Goal: Task Accomplishment & Management: Manage account settings

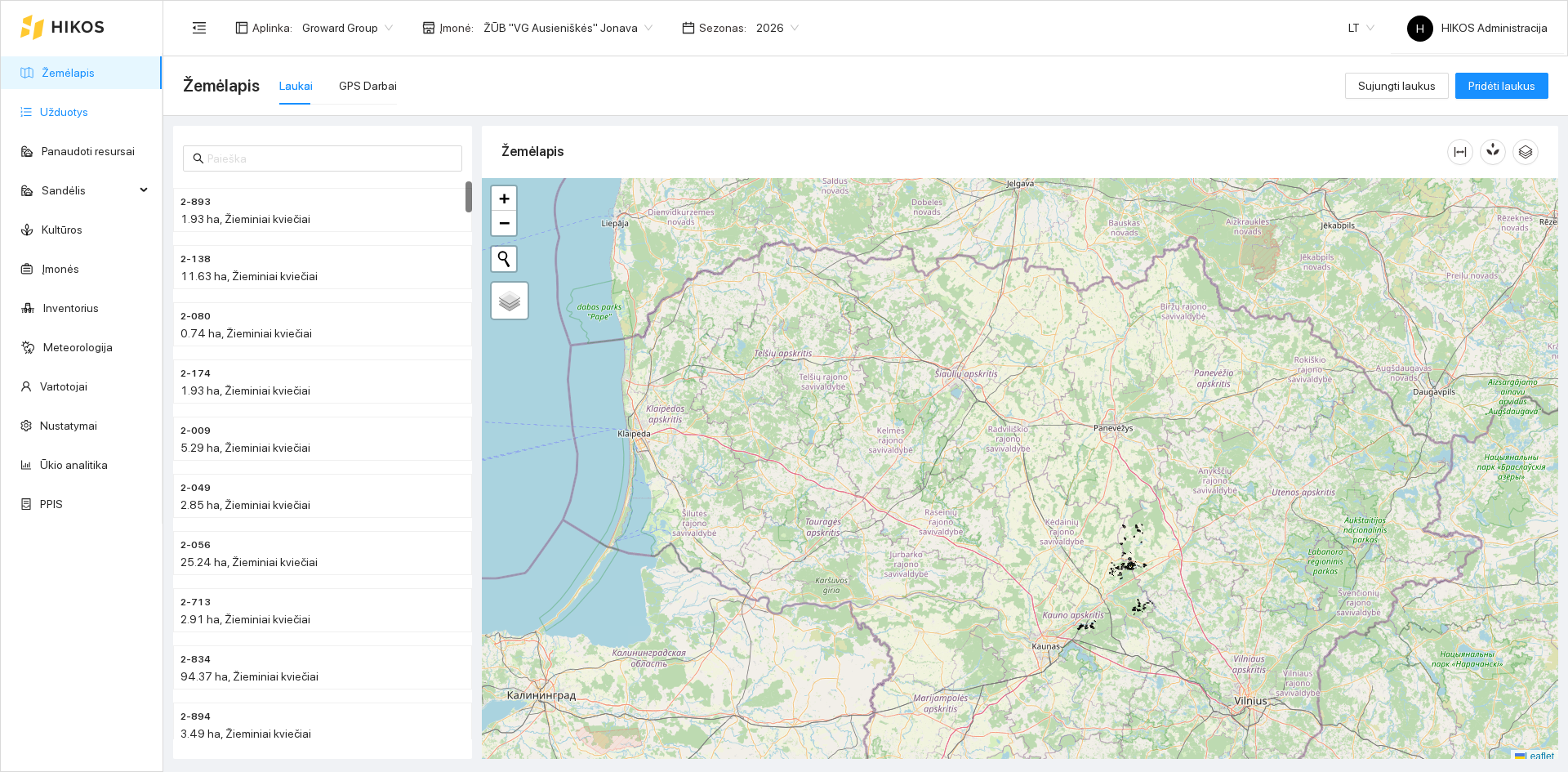
click at [76, 108] on link "Užduotys" at bounding box center [64, 112] width 48 height 13
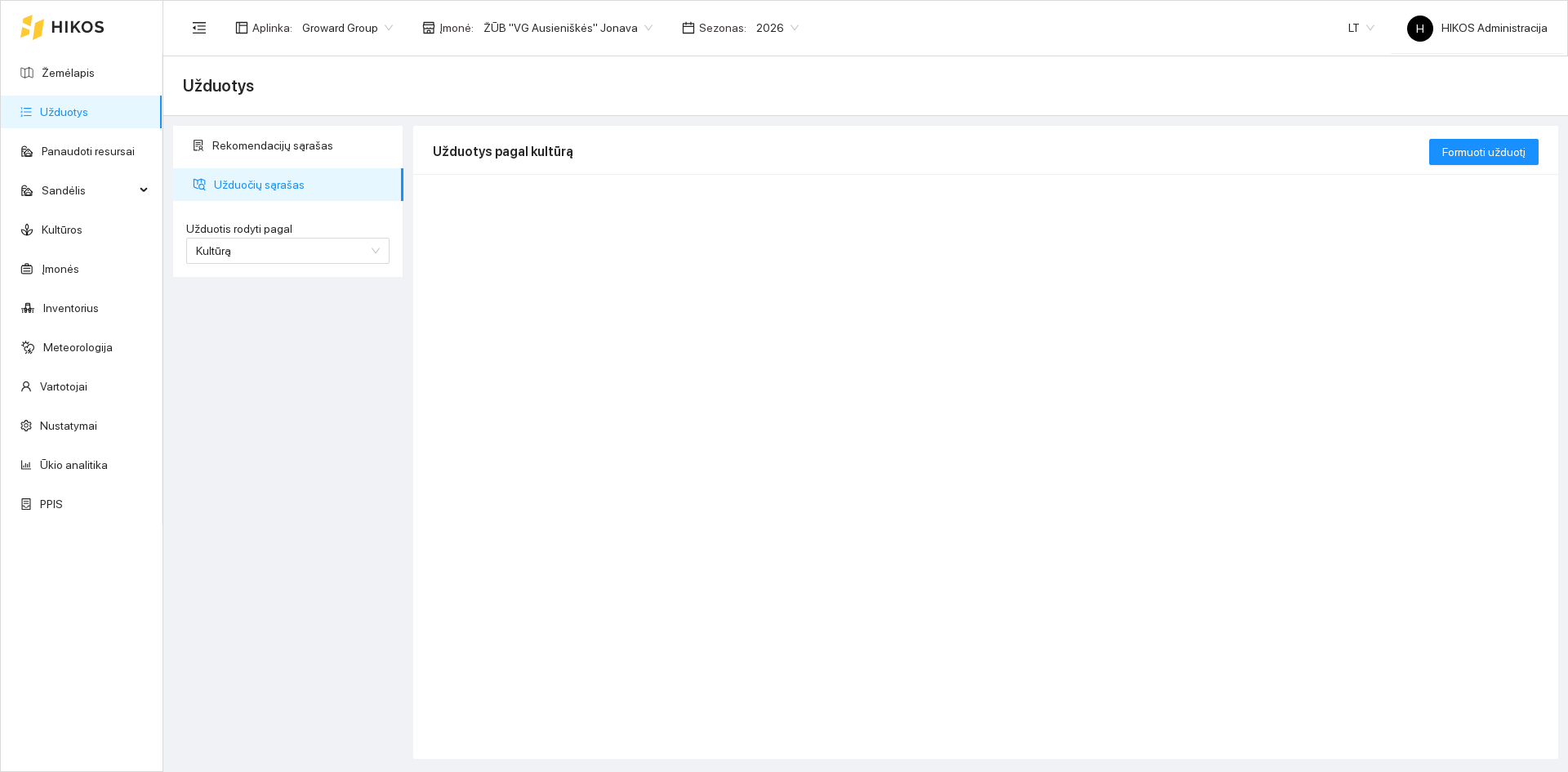
click at [596, 28] on span "ŽŪB "VG Ausieniškės" Jonava" at bounding box center [568, 28] width 169 height 24
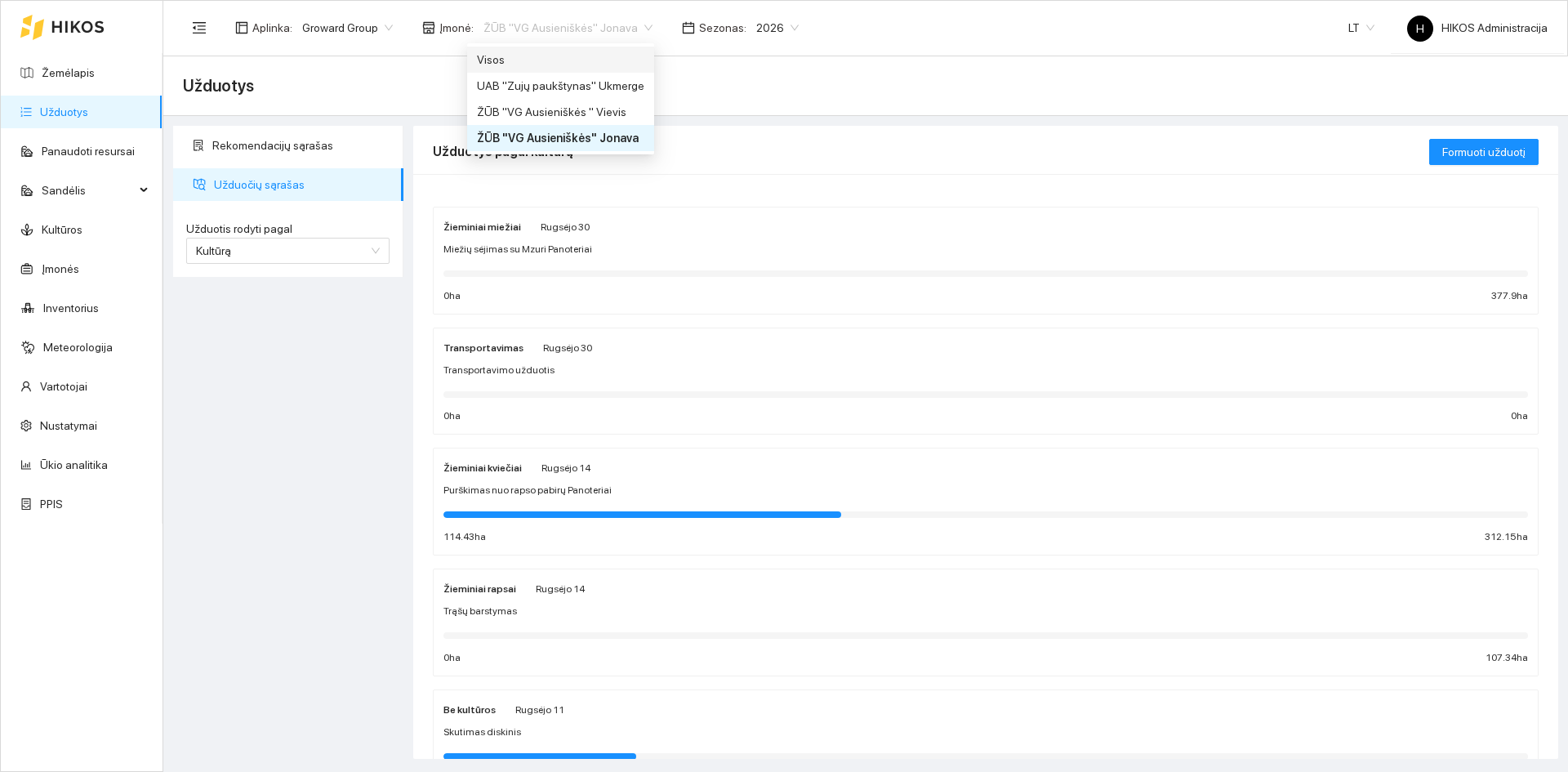
click at [370, 29] on span "Groward Group" at bounding box center [347, 28] width 90 height 24
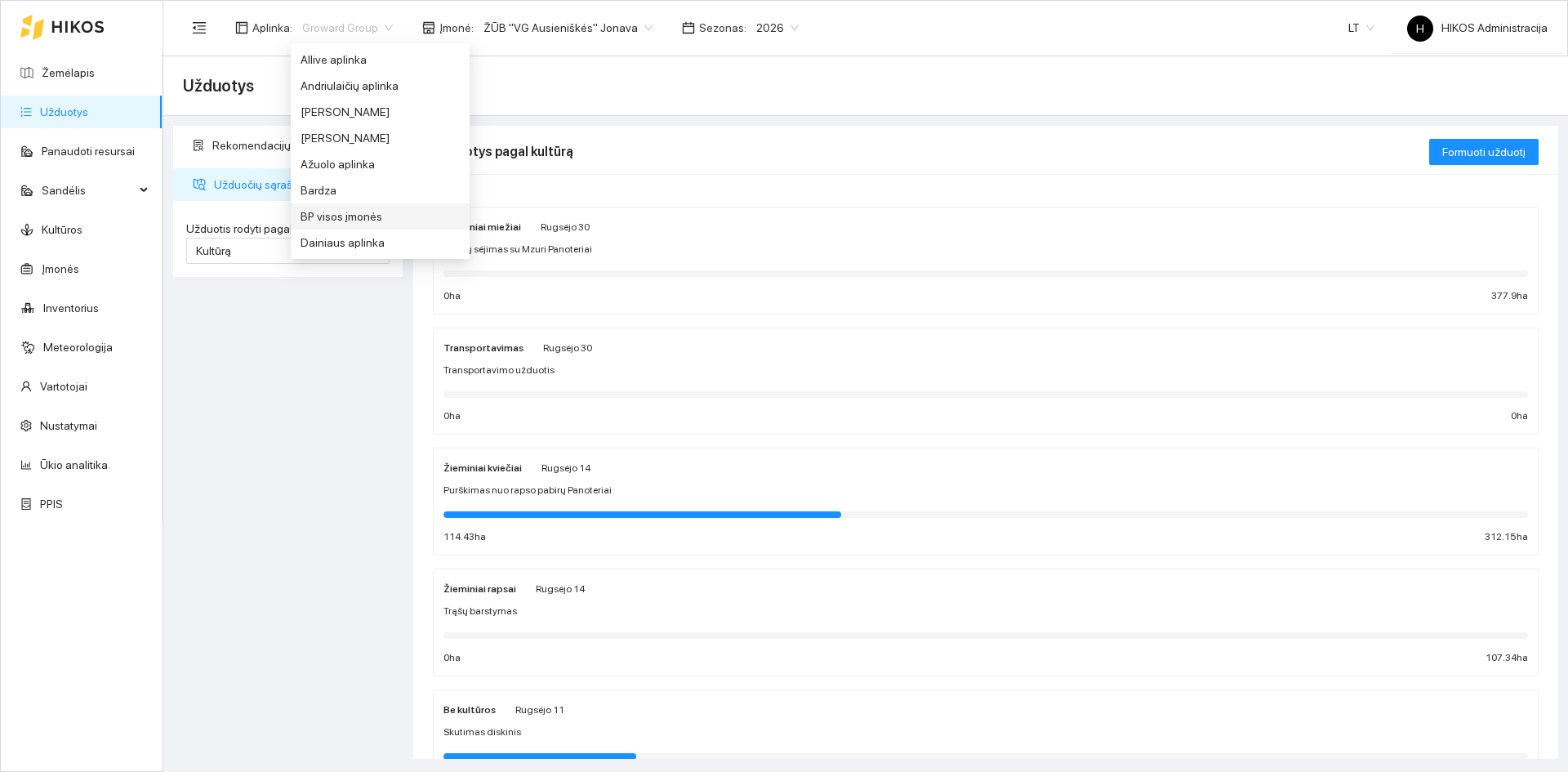
click at [353, 212] on div "BP visos įmonės" at bounding box center [380, 216] width 159 height 18
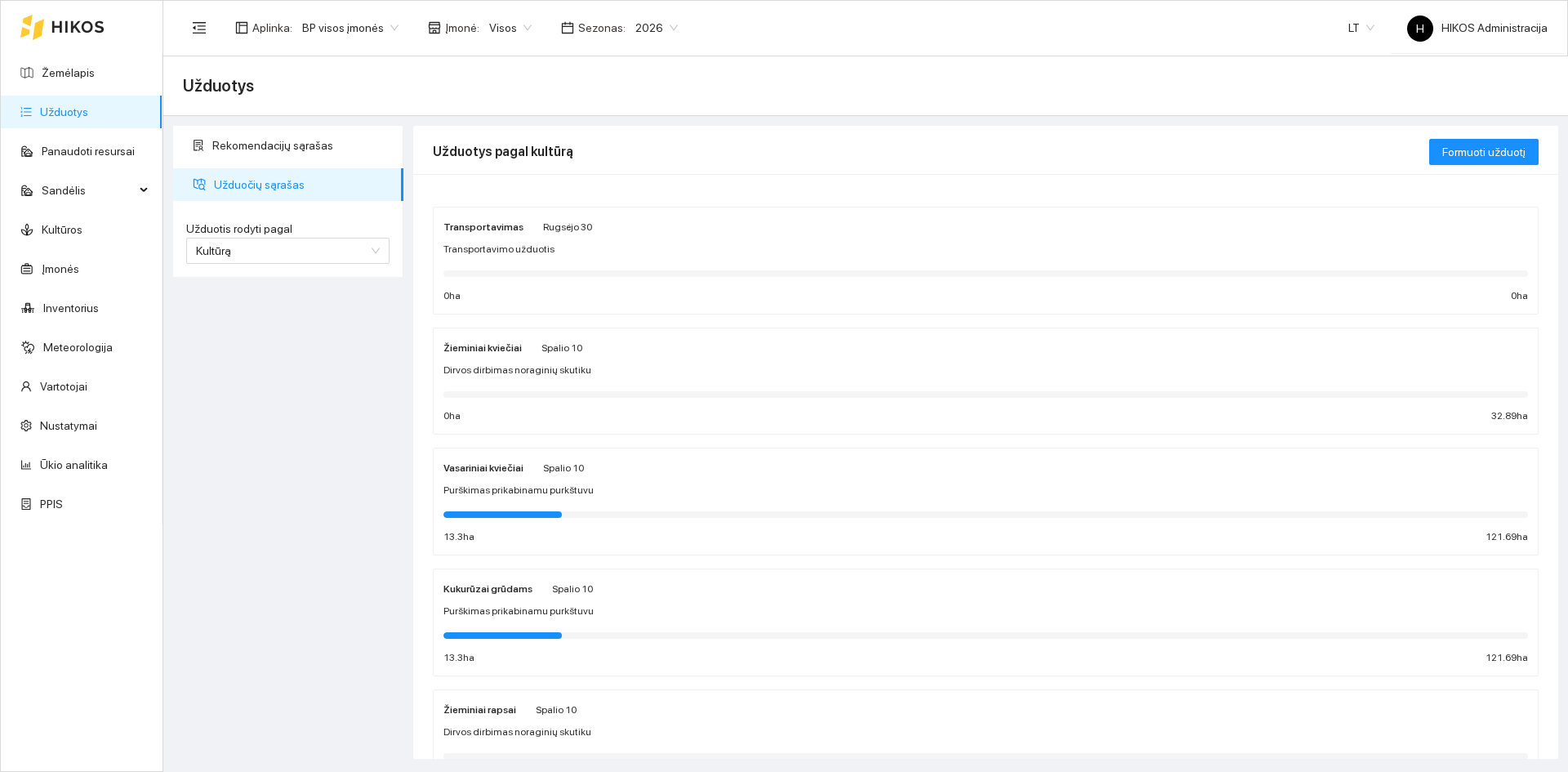
click at [629, 369] on div "Dirvos dirbimas noraginių skutiku" at bounding box center [986, 370] width 1085 height 16
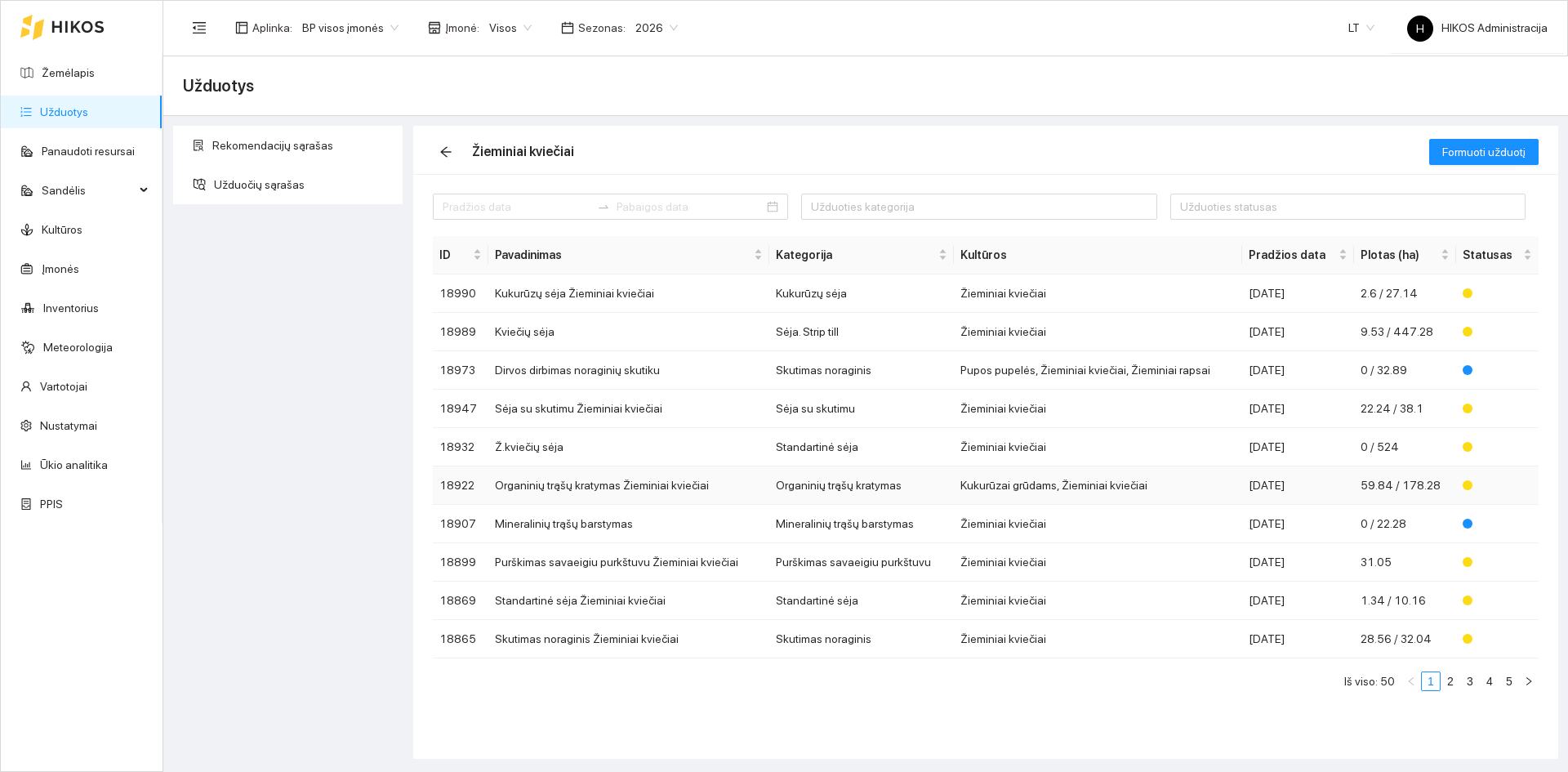
click at [664, 488] on td "Organinių trąšų kratymas Žieminiai kviečiai" at bounding box center [628, 485] width 281 height 39
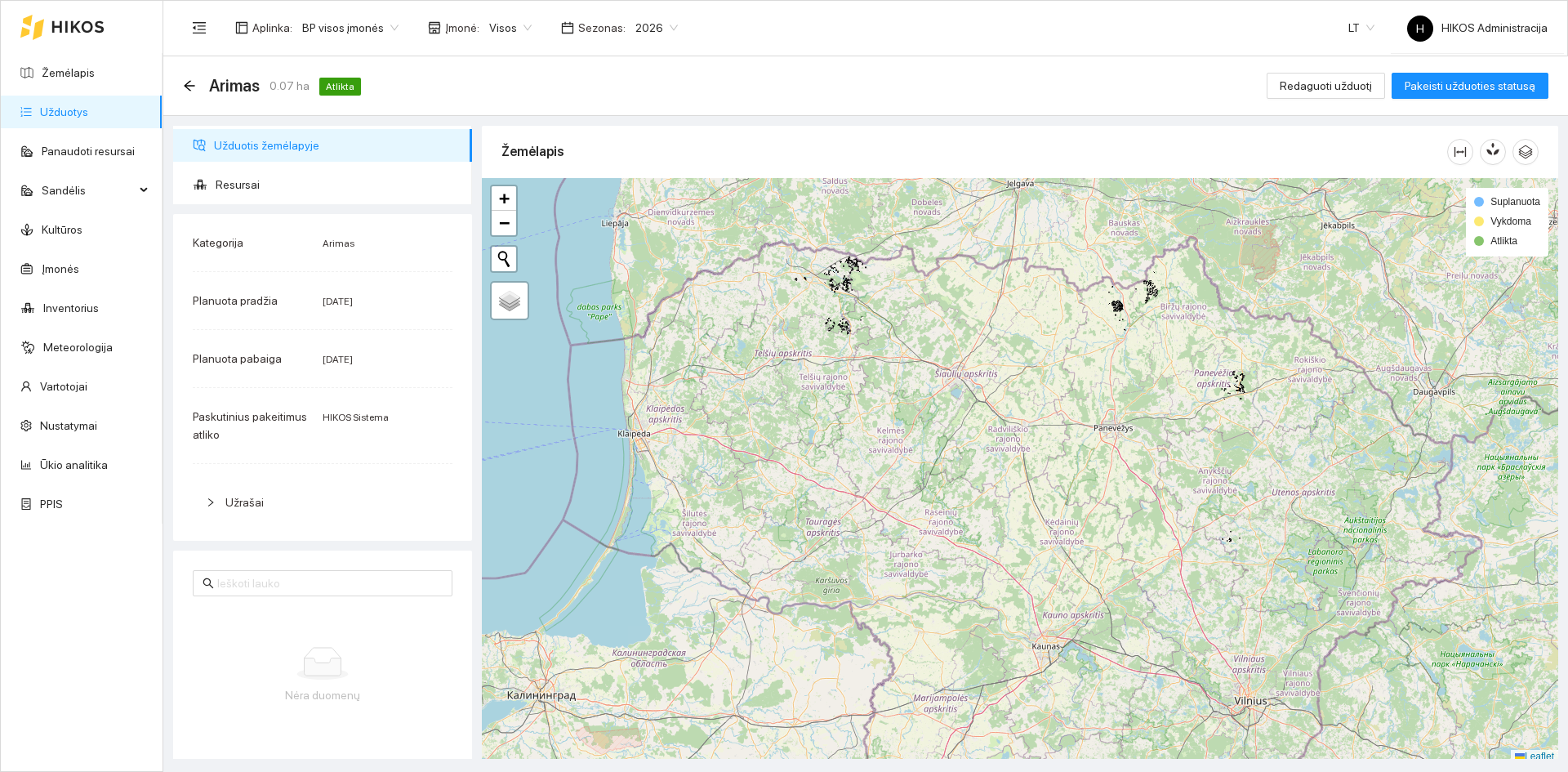
click at [642, 19] on span "2026" at bounding box center [656, 28] width 42 height 24
click at [636, 190] on div "2025" at bounding box center [643, 190] width 42 height 18
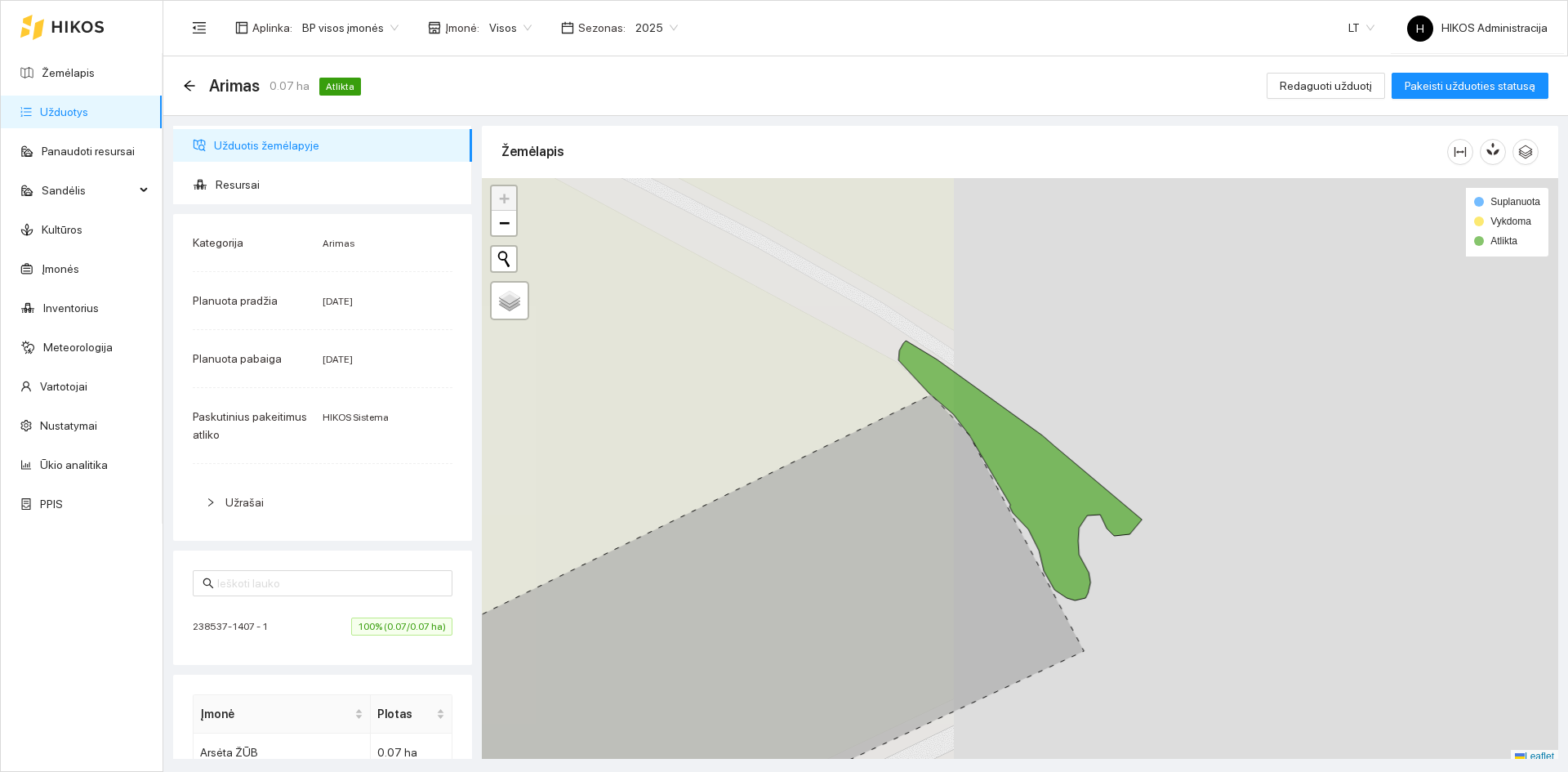
click at [376, 627] on span "100% (0.07/0.07 ha)" at bounding box center [402, 626] width 102 height 18
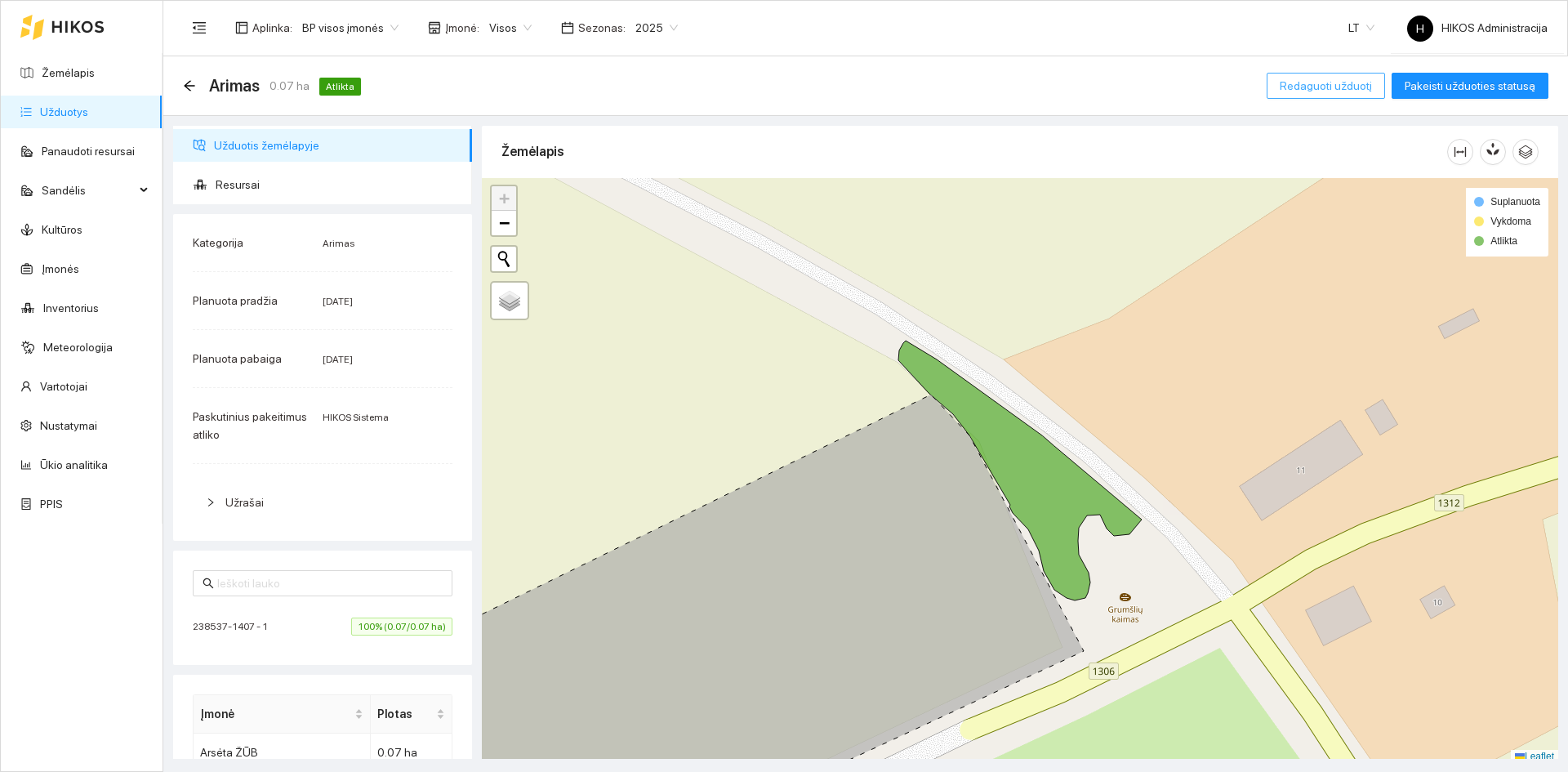
click at [1335, 90] on span "Redaguoti užduotį" at bounding box center [1325, 86] width 92 height 18
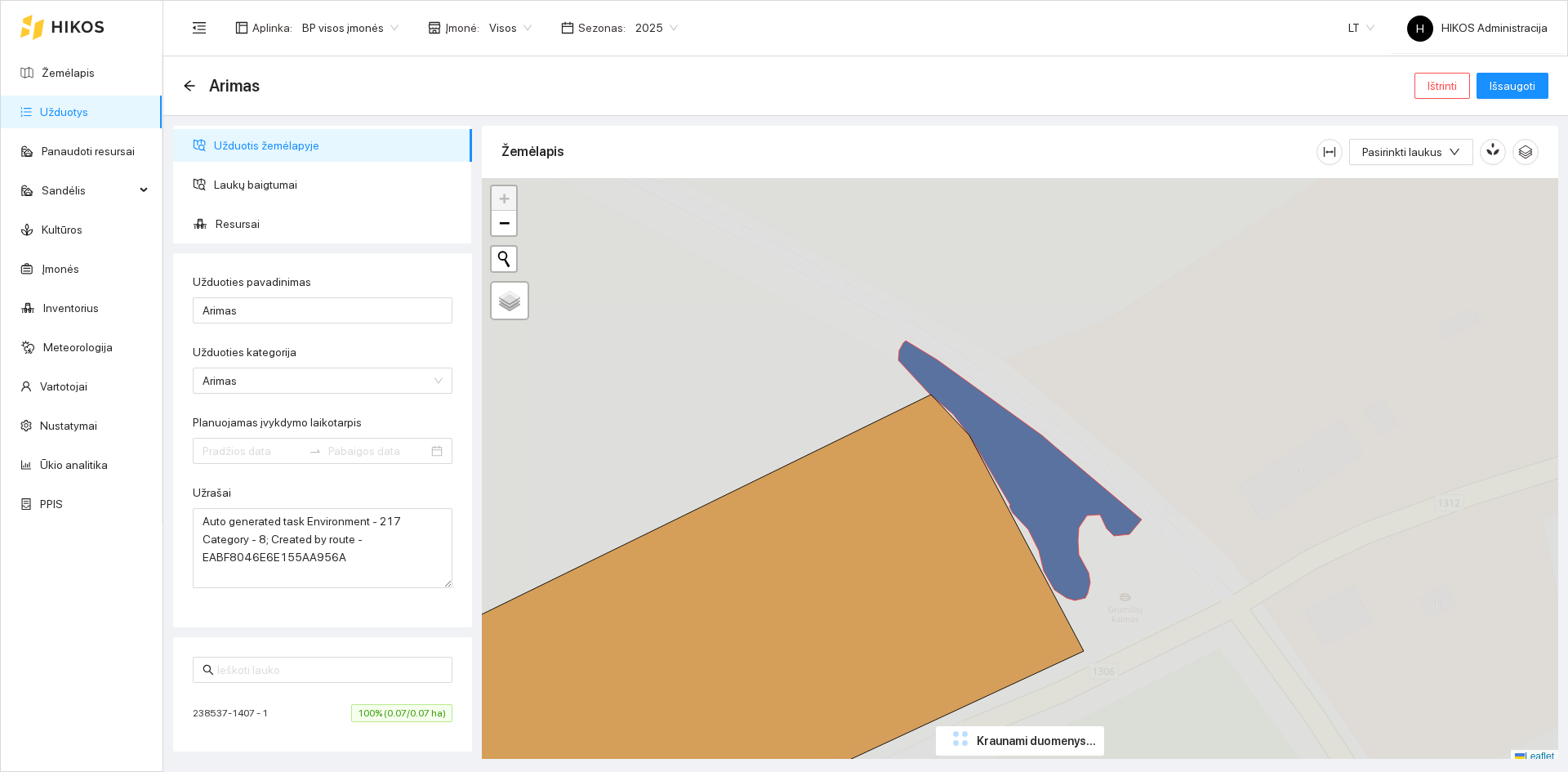
type input "2024-10-28"
type input "2024-11-07"
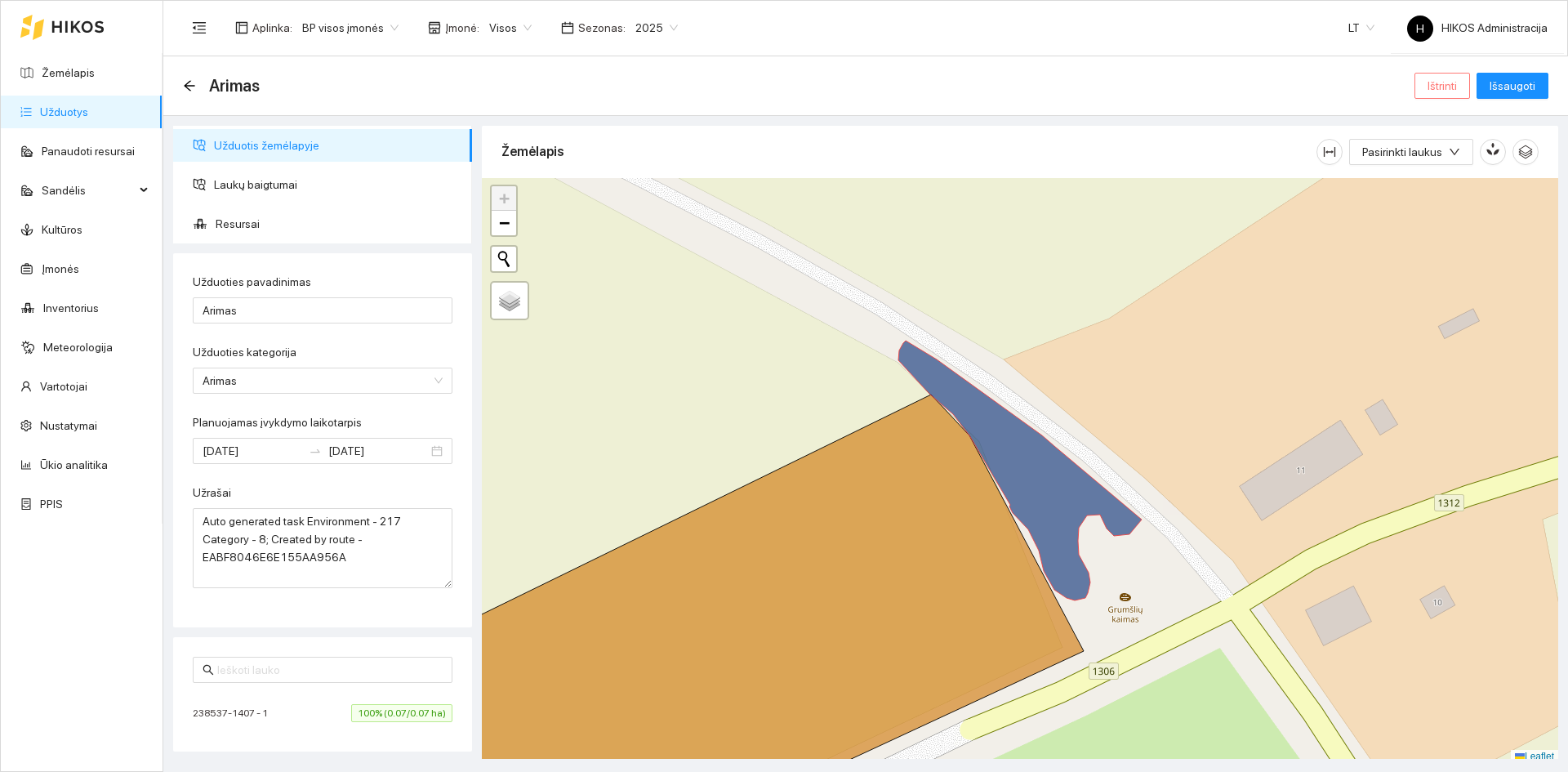
click at [1439, 91] on span "Ištrinti" at bounding box center [1441, 86] width 29 height 18
click at [1438, 161] on span "Taip" at bounding box center [1448, 165] width 22 height 18
